Goal: Task Accomplishment & Management: Manage account settings

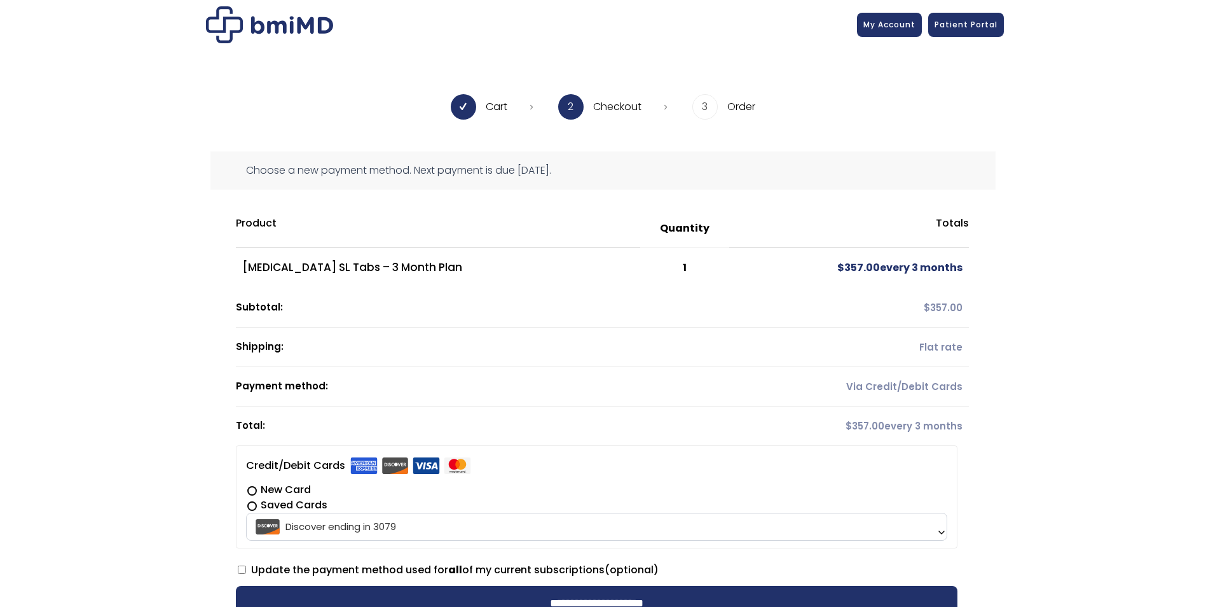
click at [901, 20] on span "My Account" at bounding box center [890, 24] width 52 height 11
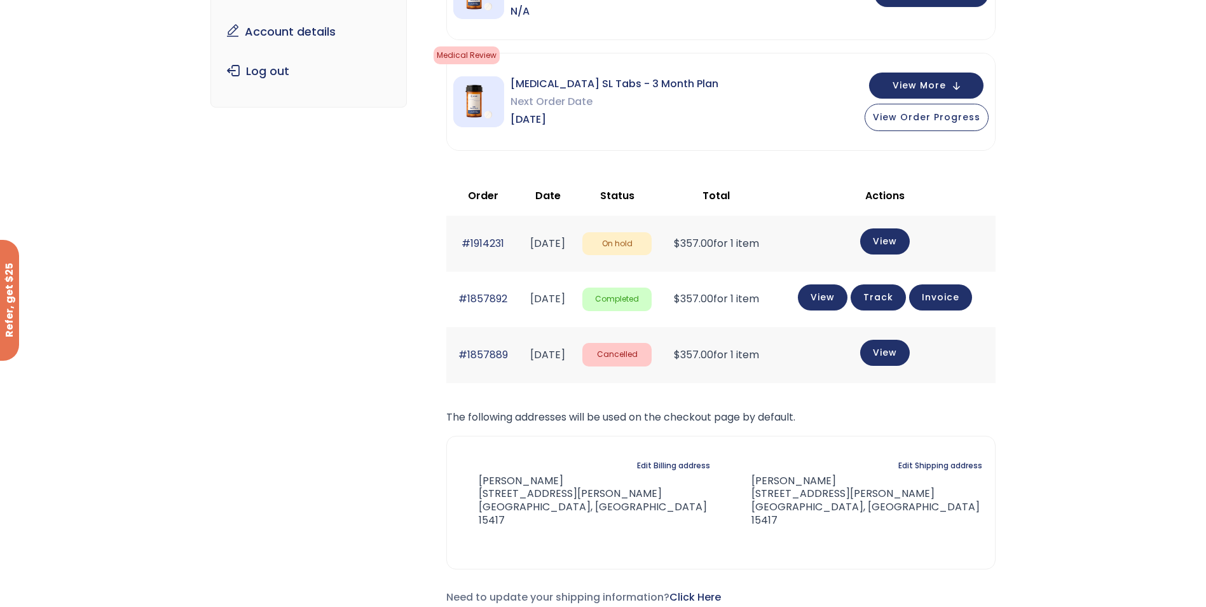
scroll to position [558, 0]
